Goal: Find specific page/section: Find specific page/section

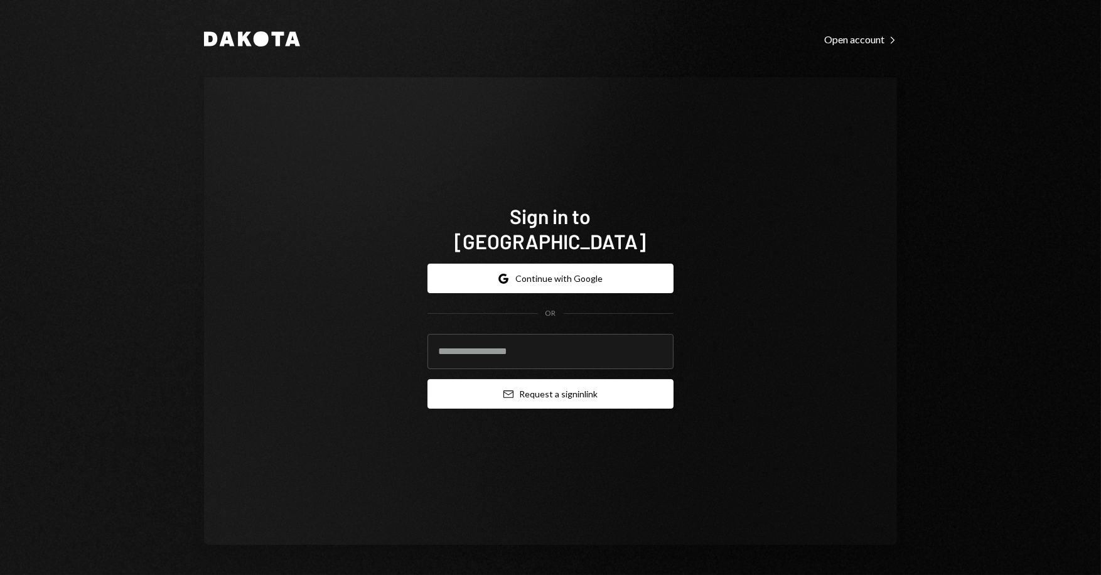
type input "**********"
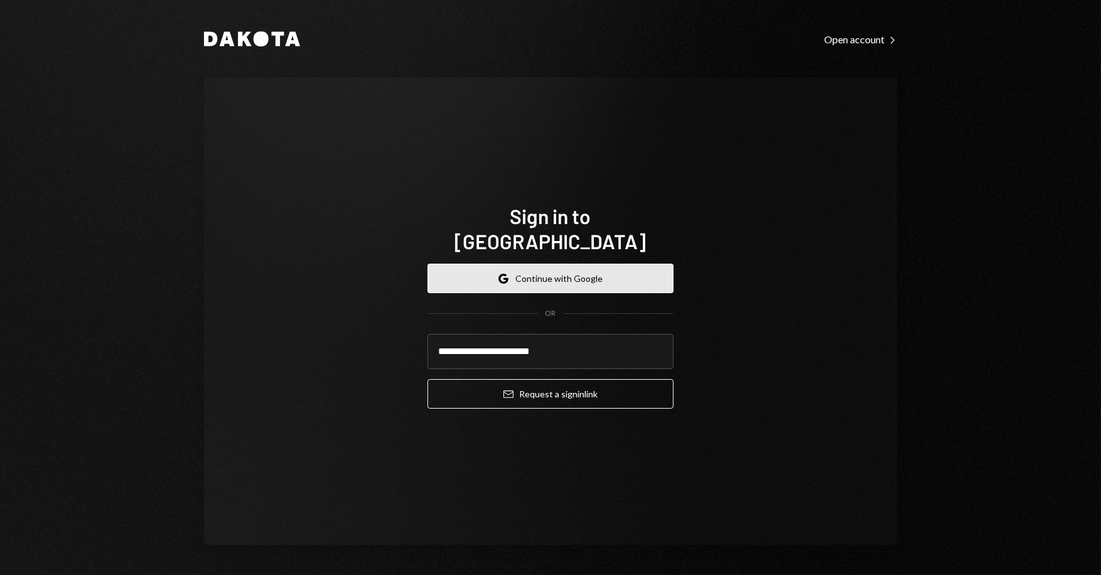
click at [589, 266] on button "Google Continue with Google" at bounding box center [550, 278] width 246 height 29
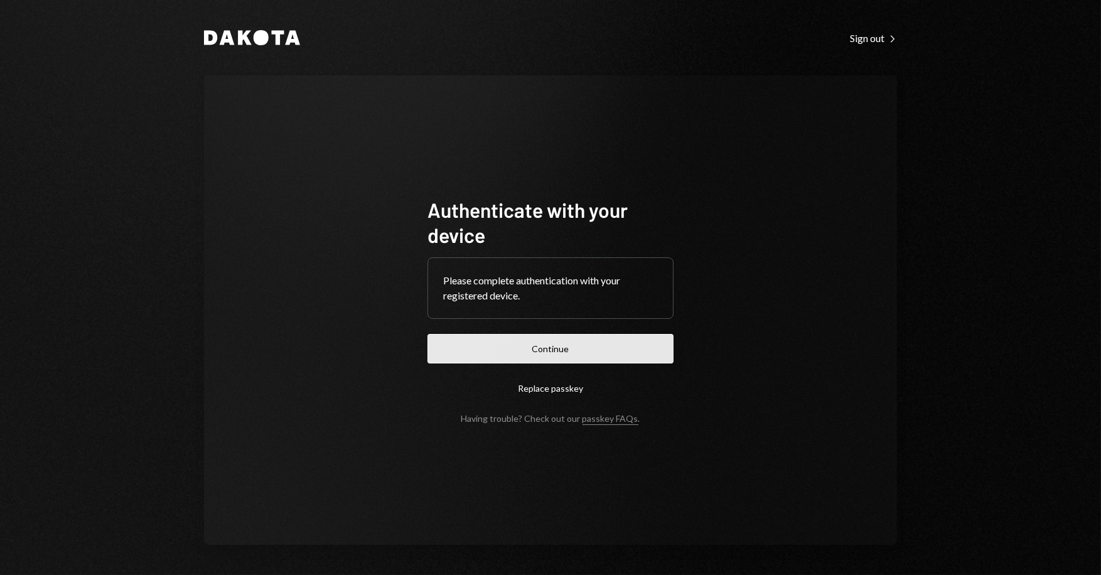
click at [568, 346] on button "Continue" at bounding box center [550, 348] width 246 height 29
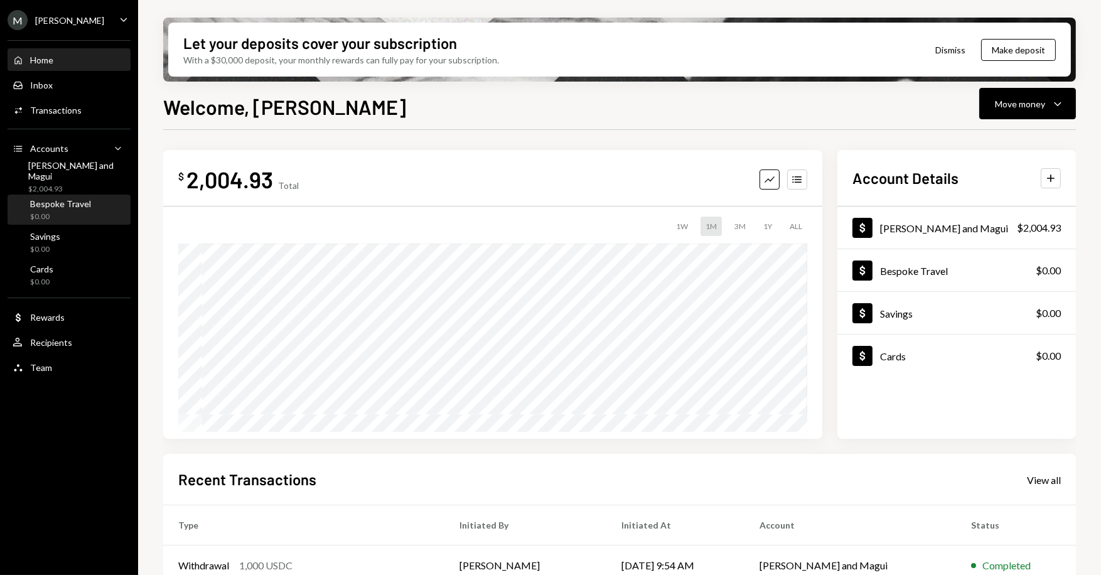
click at [75, 205] on div "Bespoke Travel" at bounding box center [60, 203] width 61 height 11
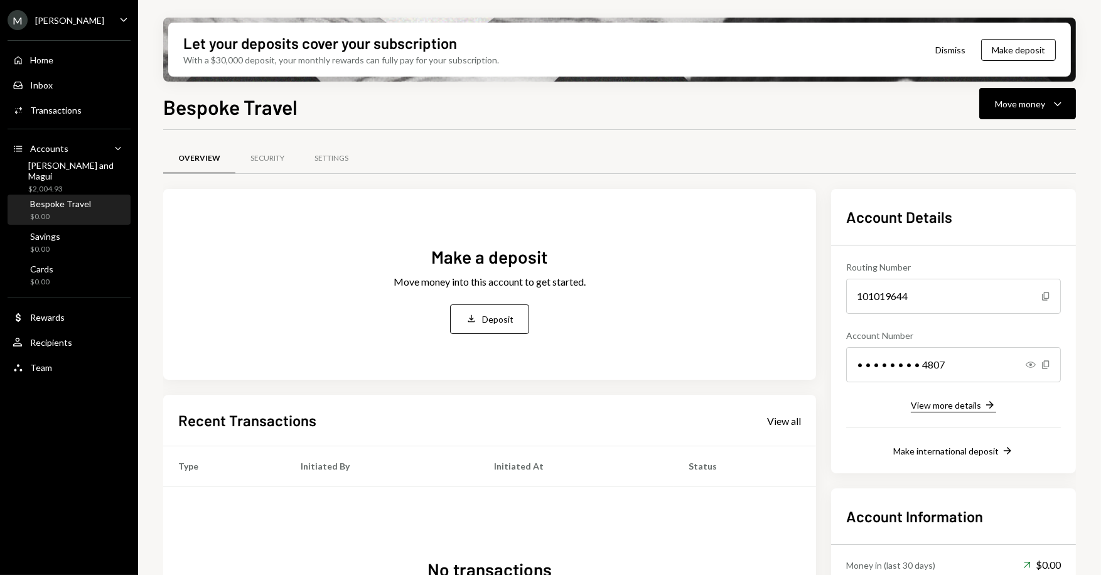
click at [956, 408] on div "View more details" at bounding box center [946, 405] width 70 height 11
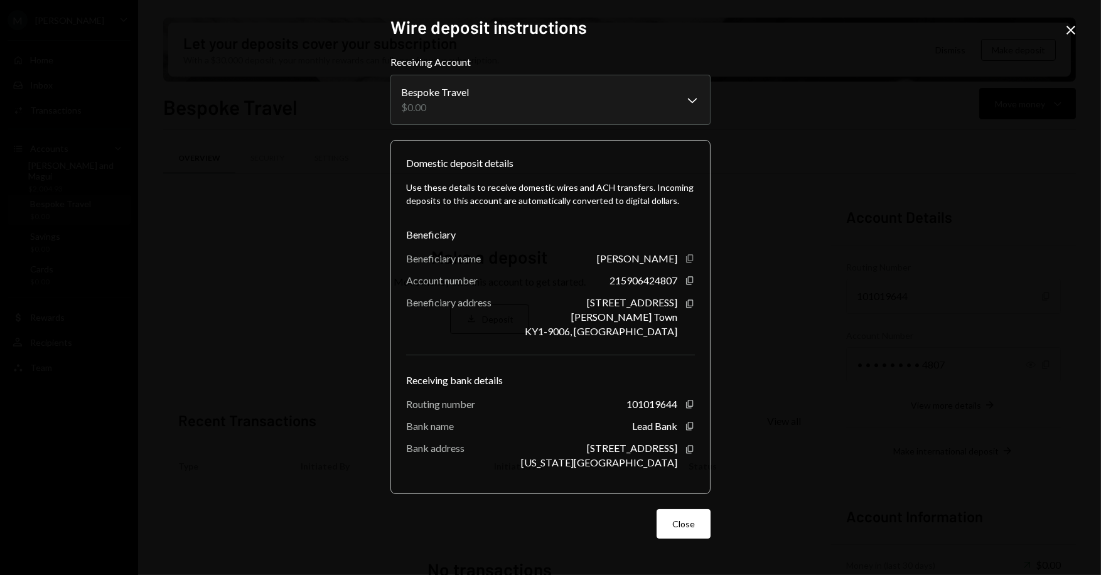
click at [692, 262] on icon "Copy" at bounding box center [690, 259] width 10 height 10
click at [689, 449] on icon "Copy" at bounding box center [690, 449] width 10 height 10
click at [688, 405] on icon "button" at bounding box center [689, 404] width 7 height 8
click at [689, 282] on icon "button" at bounding box center [689, 281] width 7 height 8
click at [685, 279] on icon "Copy" at bounding box center [690, 280] width 10 height 10
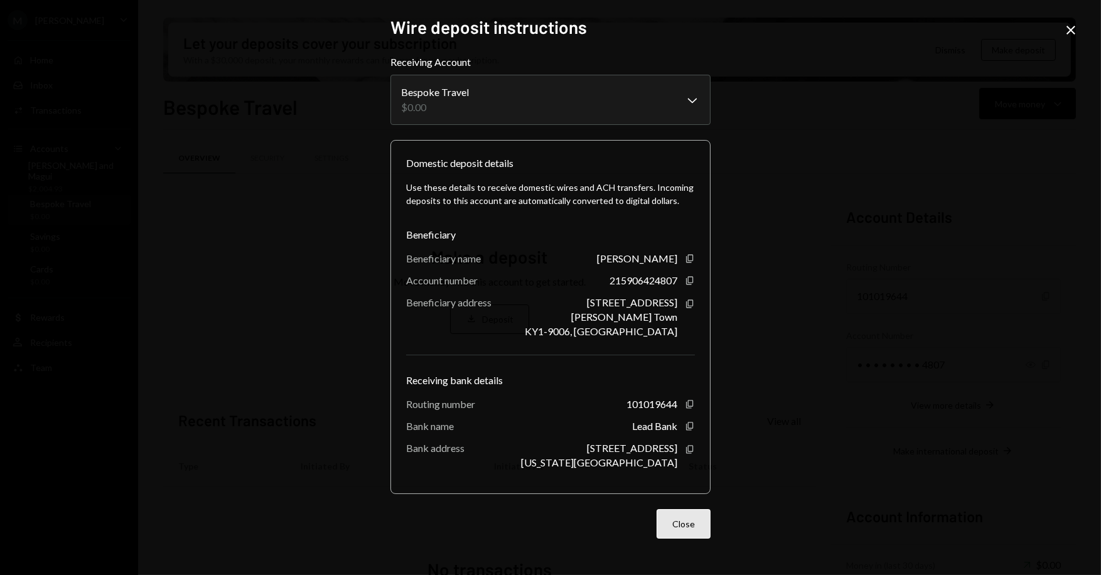
click at [688, 526] on button "Close" at bounding box center [683, 523] width 54 height 29
